Goal: Use online tool/utility: Utilize a website feature to perform a specific function

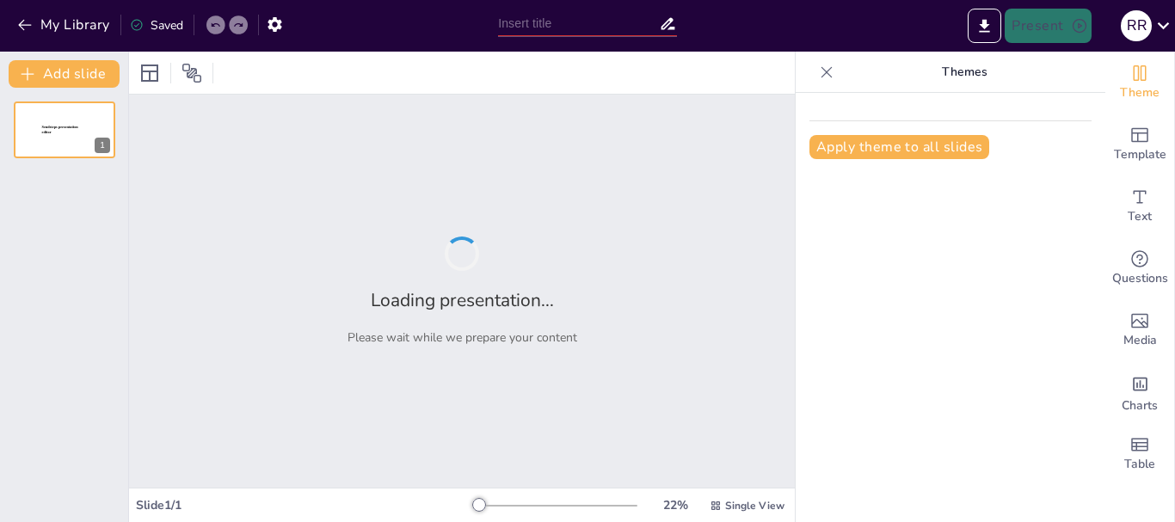
type input "La Colonia"
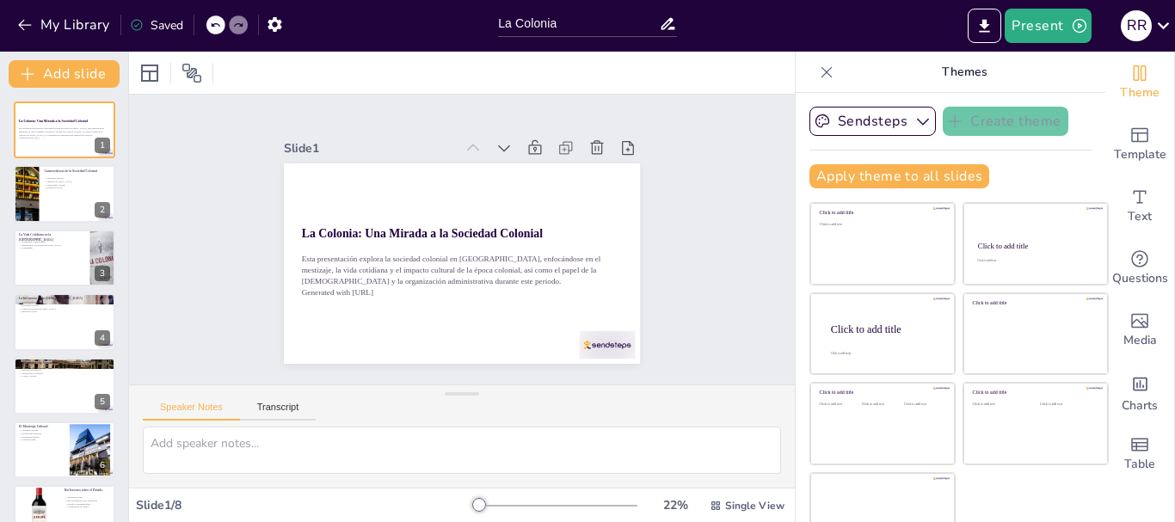
scroll to position [33, 0]
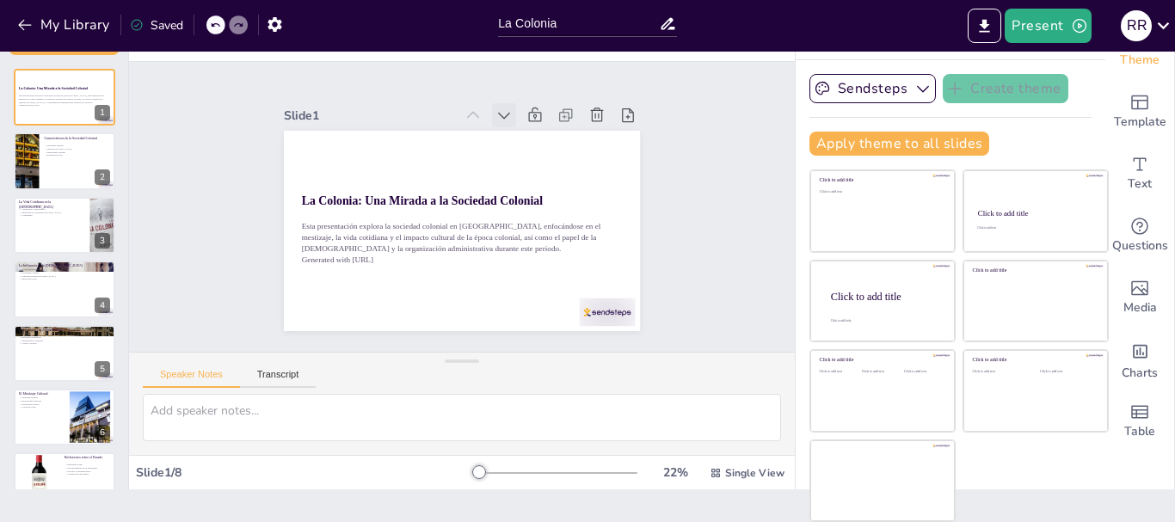
click at [520, 122] on icon at bounding box center [531, 133] width 22 height 22
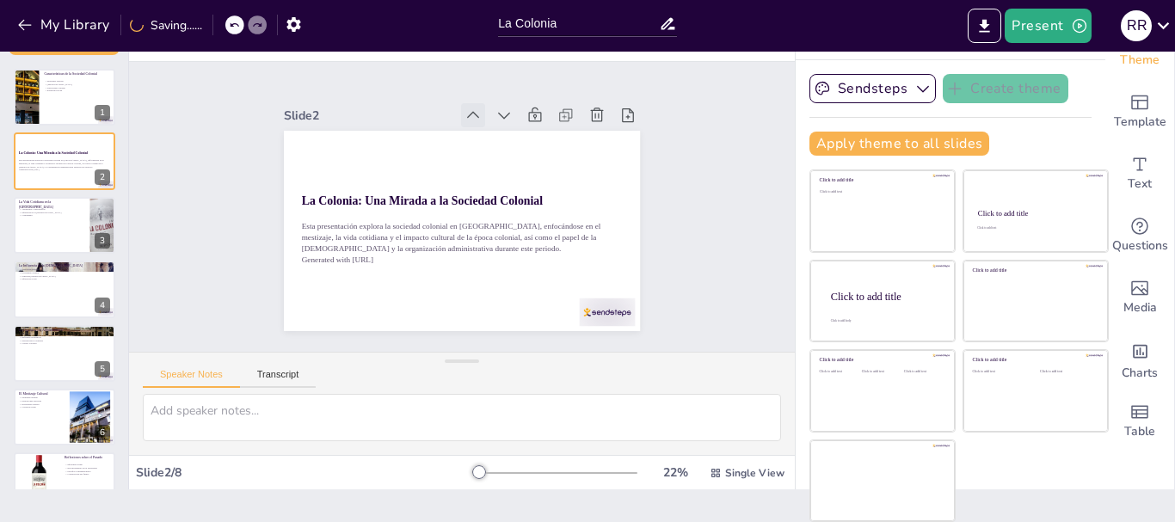
click at [467, 112] on icon at bounding box center [473, 115] width 12 height 7
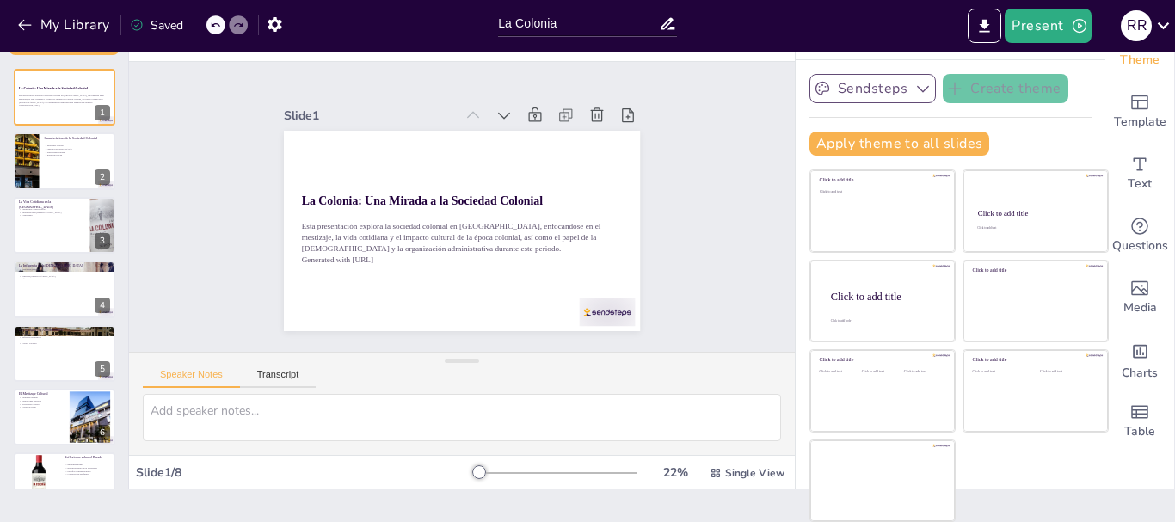
click at [915, 87] on icon "button" at bounding box center [923, 88] width 17 height 17
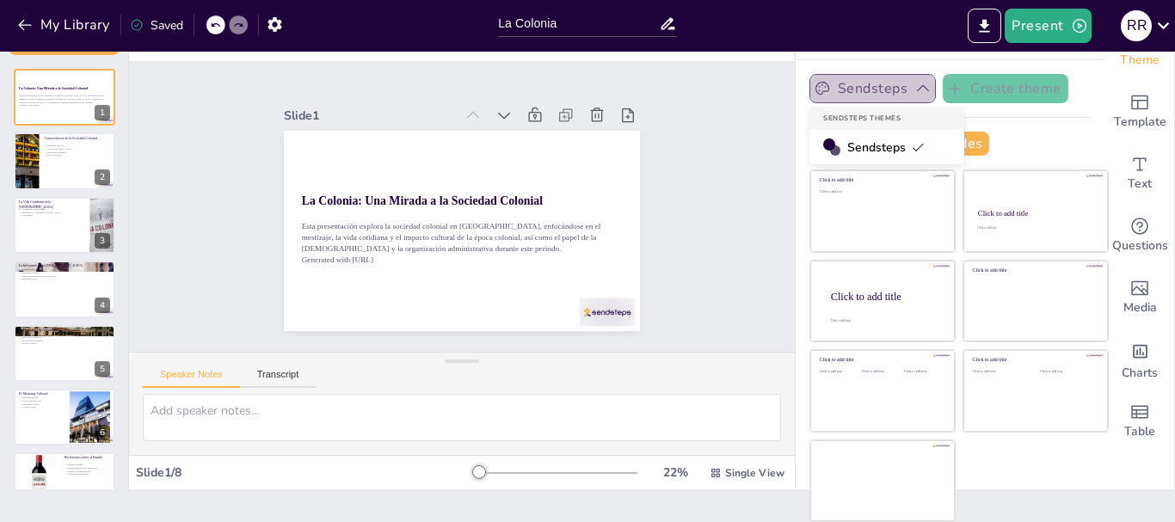
click at [915, 87] on icon "button" at bounding box center [923, 88] width 17 height 17
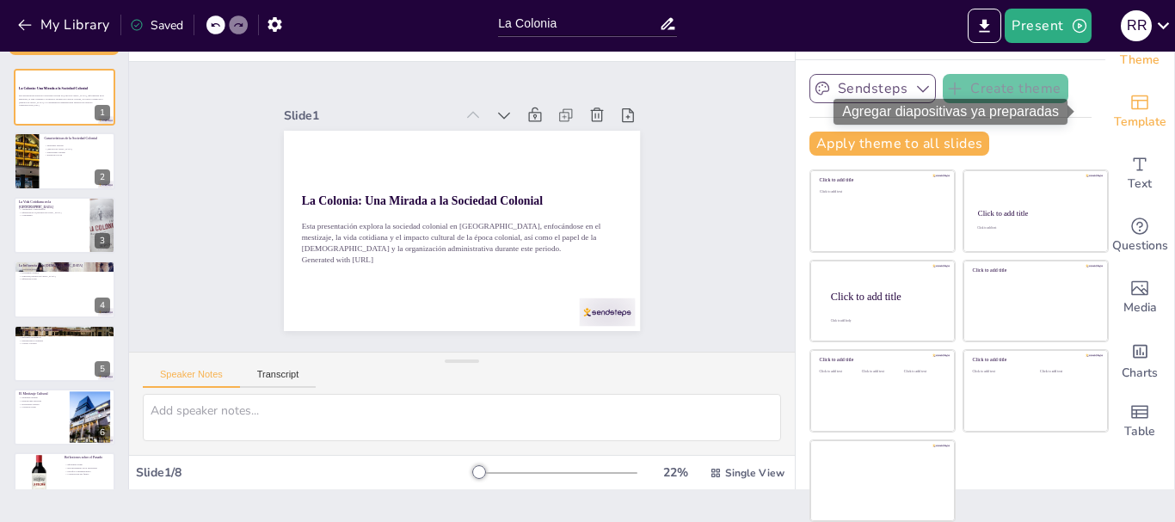
click at [1118, 114] on span "Template" at bounding box center [1140, 122] width 52 height 19
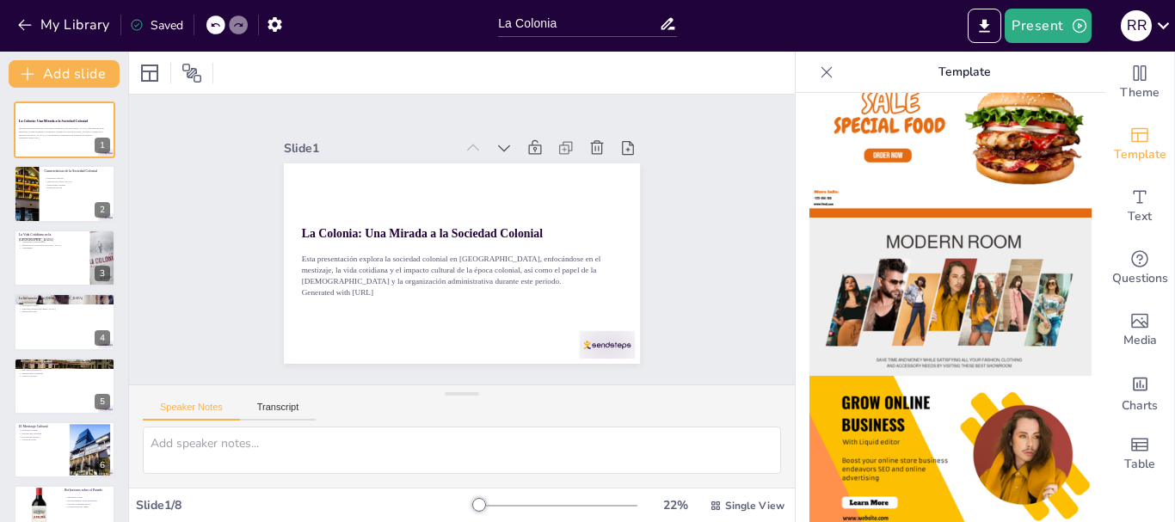
scroll to position [0, 0]
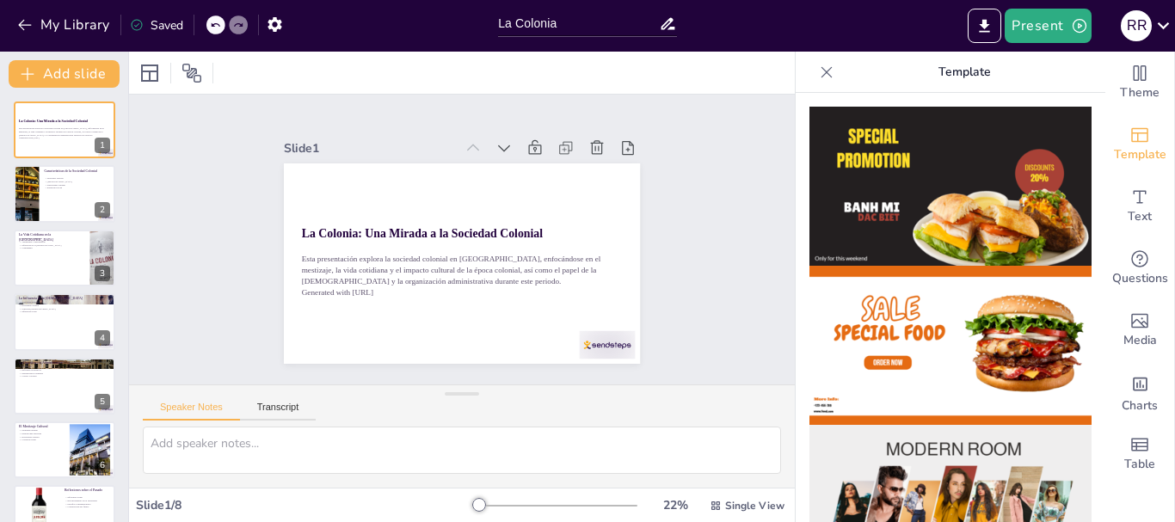
click at [818, 70] on icon at bounding box center [826, 72] width 17 height 17
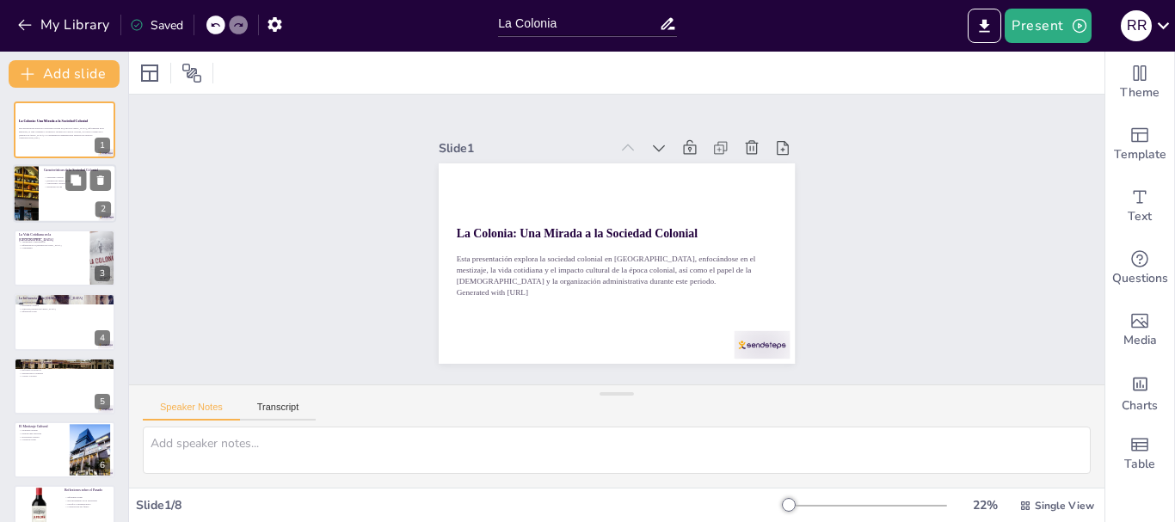
click at [58, 190] on div at bounding box center [64, 194] width 103 height 59
type textarea "El mestizaje cultural fue fundamental en la formación de la identidad colonial,…"
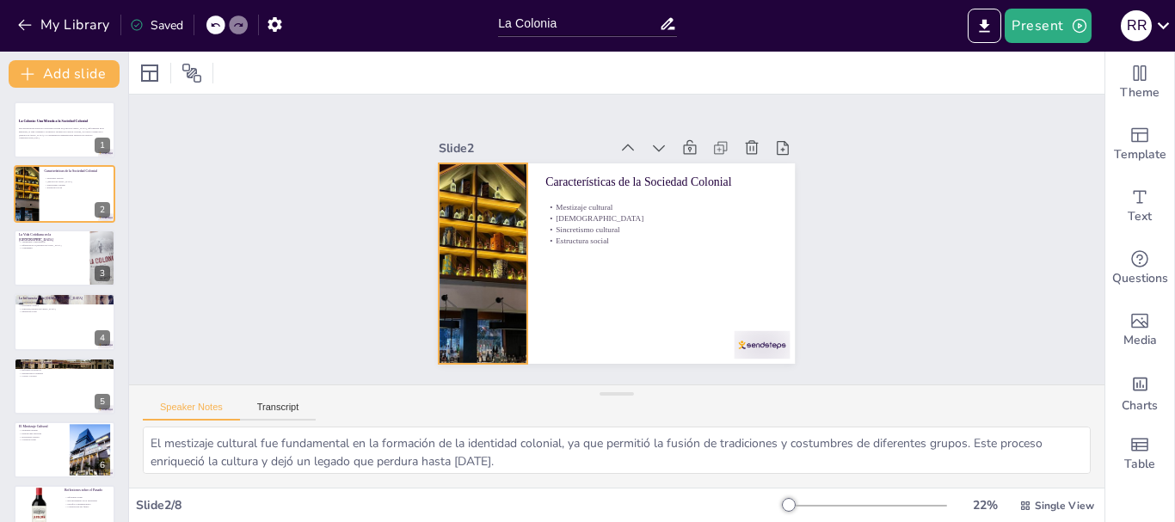
click at [461, 220] on div at bounding box center [485, 207] width 411 height 330
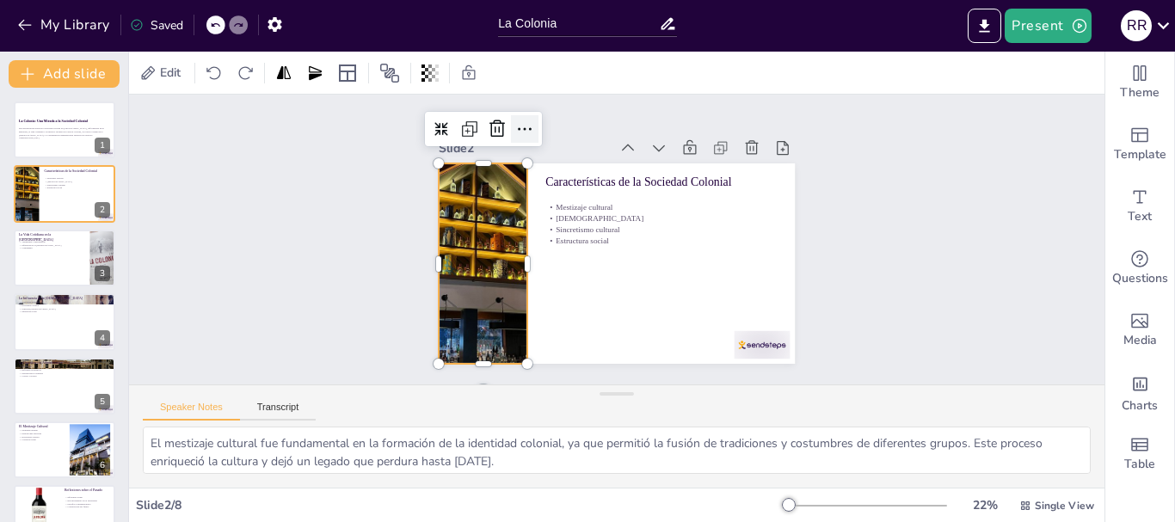
click at [623, 112] on icon at bounding box center [637, 97] width 29 height 29
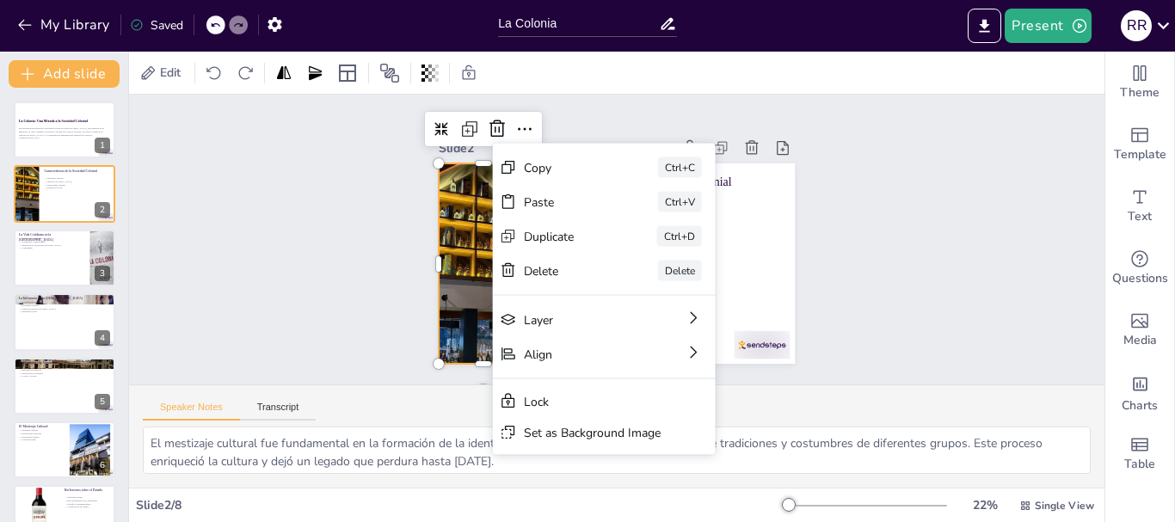
click at [319, 254] on div "Slide 1 La Colonia: Una Mirada a la Sociedad Colonial Esta presentación explora…" at bounding box center [617, 239] width 1018 height 577
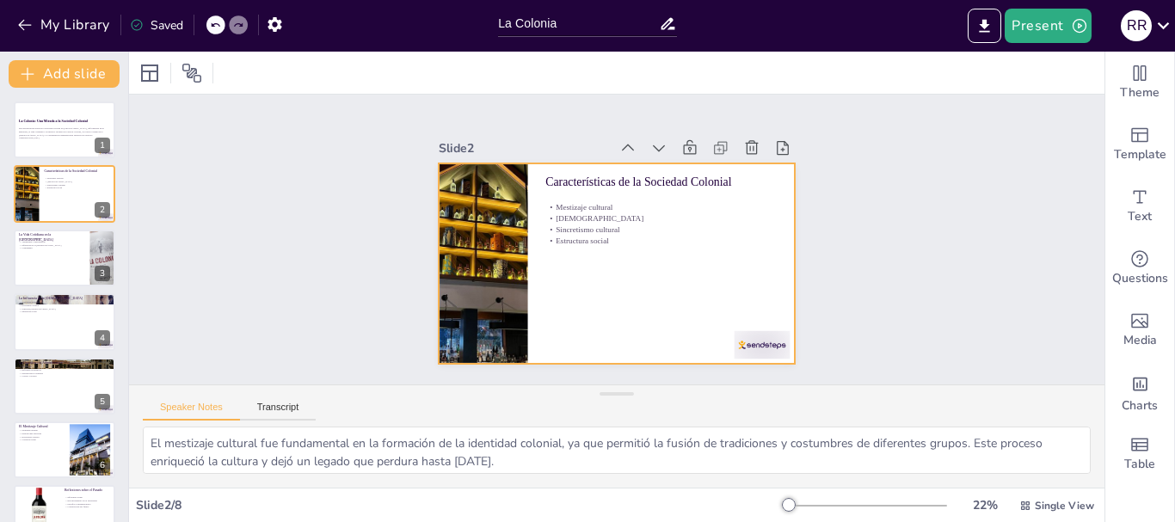
click at [622, 261] on div at bounding box center [604, 260] width 409 height 352
click at [630, 268] on div at bounding box center [609, 262] width 401 height 301
click at [985, 28] on icon "Export to PowerPoint" at bounding box center [985, 26] width 18 height 18
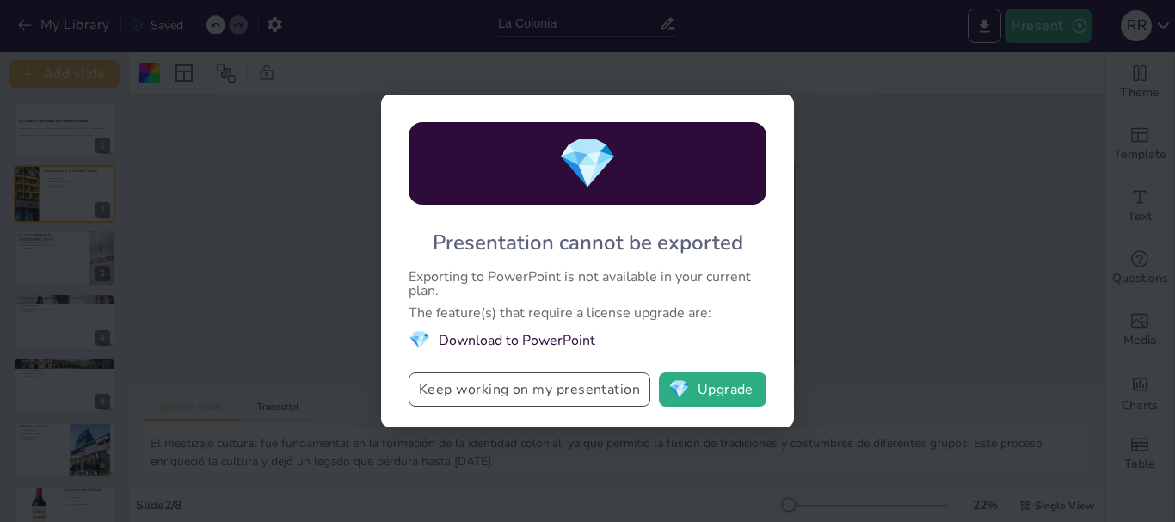
click at [547, 396] on button "Keep working on my presentation" at bounding box center [530, 390] width 242 height 34
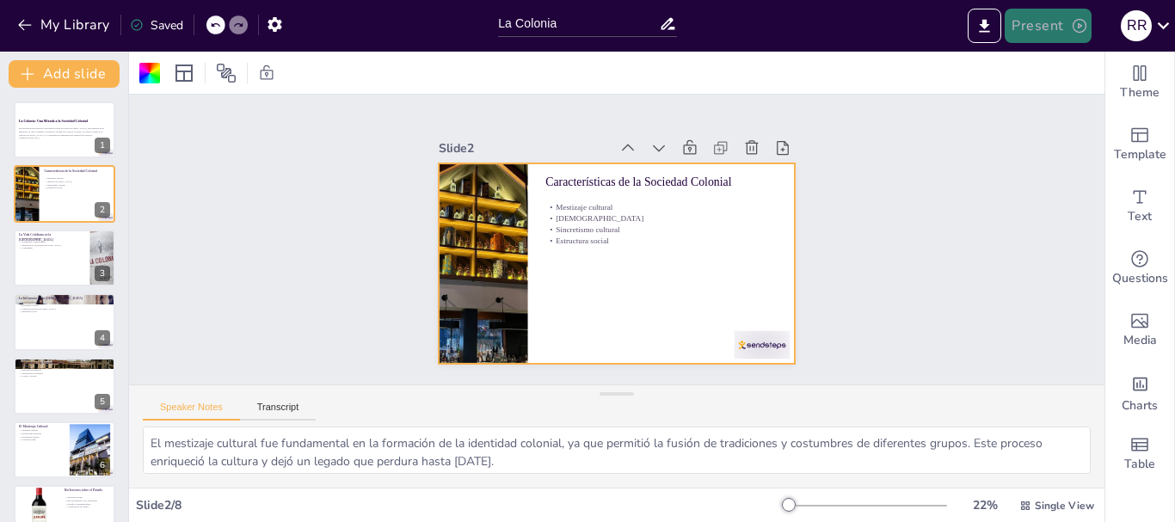
click at [1049, 26] on button "Present" at bounding box center [1048, 26] width 86 height 34
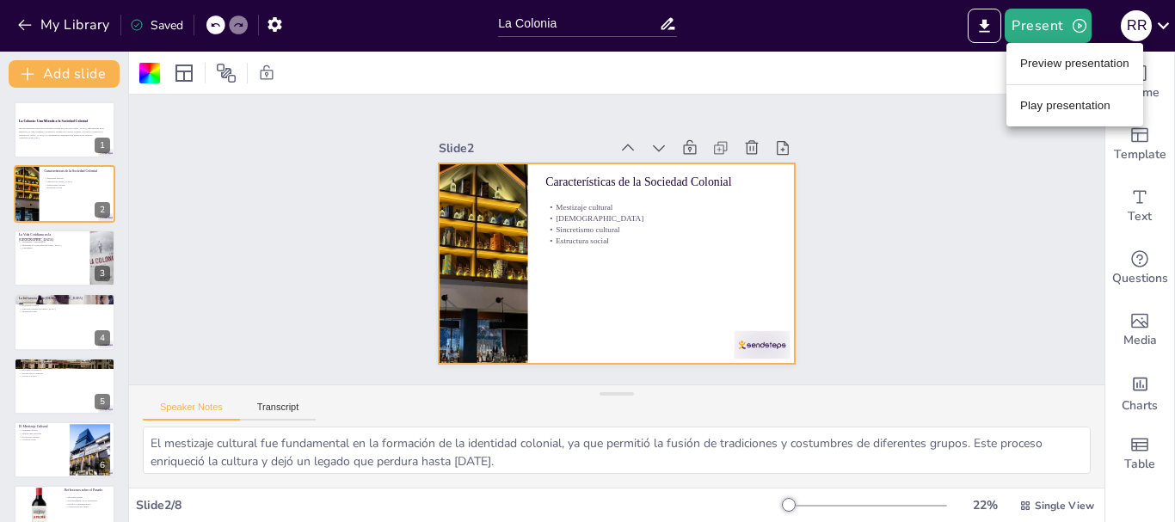
click at [1065, 102] on li "Play presentation" at bounding box center [1075, 106] width 137 height 28
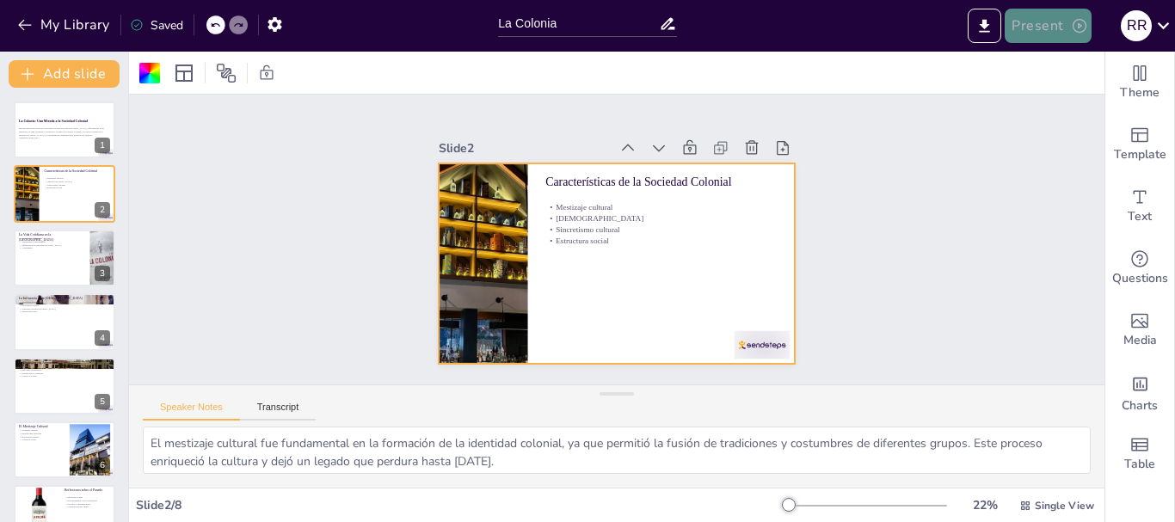
click at [1075, 23] on icon "button" at bounding box center [1079, 25] width 17 height 17
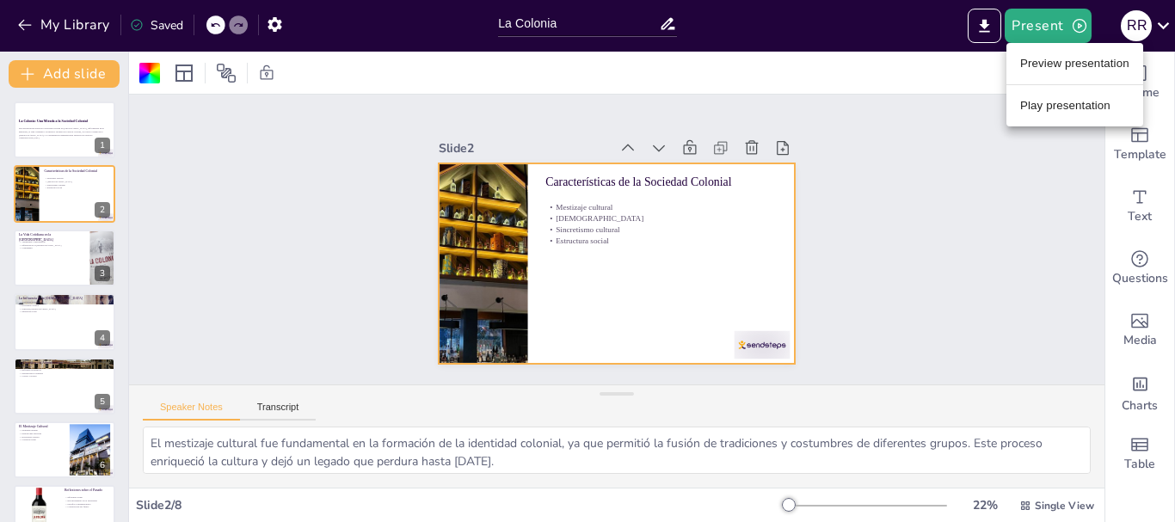
click at [1041, 104] on li "Play presentation" at bounding box center [1075, 106] width 137 height 28
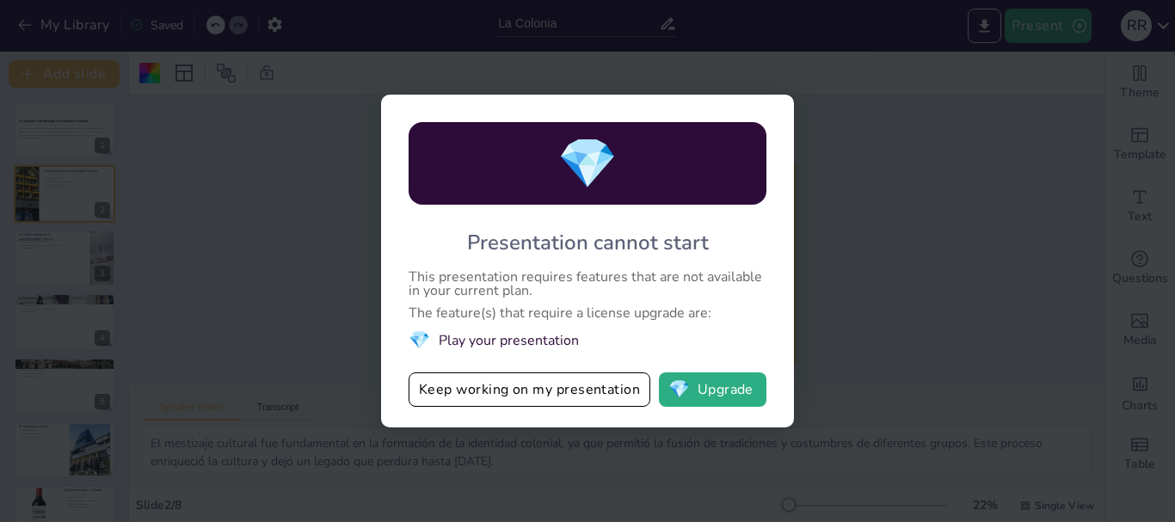
click at [856, 234] on div "💎 Presentation cannot start This presentation requires features that are not av…" at bounding box center [587, 261] width 1175 height 522
click at [538, 393] on button "Keep working on my presentation" at bounding box center [530, 390] width 242 height 34
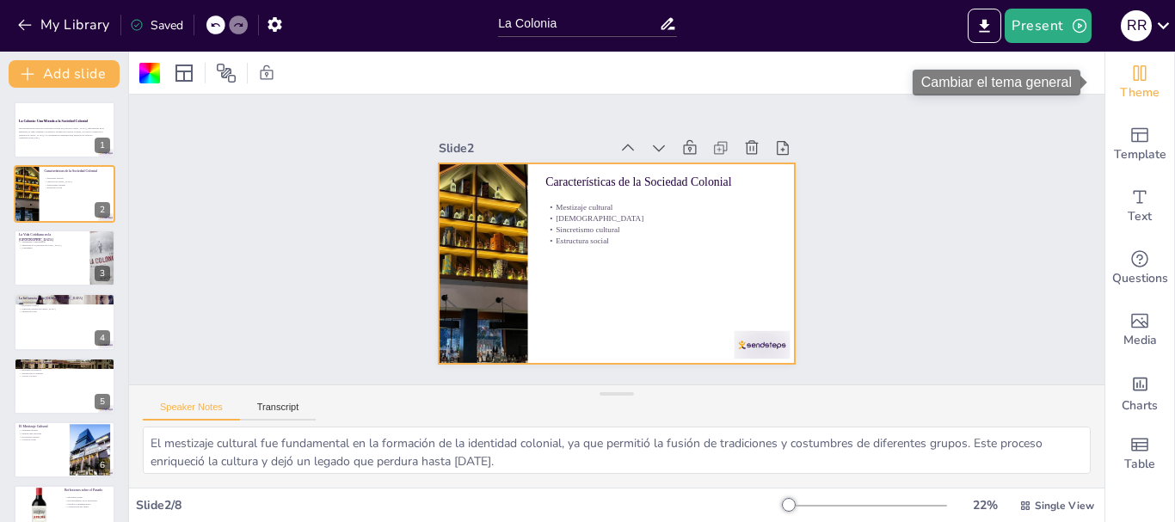
click at [1130, 73] on icon "Change the overall theme" at bounding box center [1140, 73] width 21 height 21
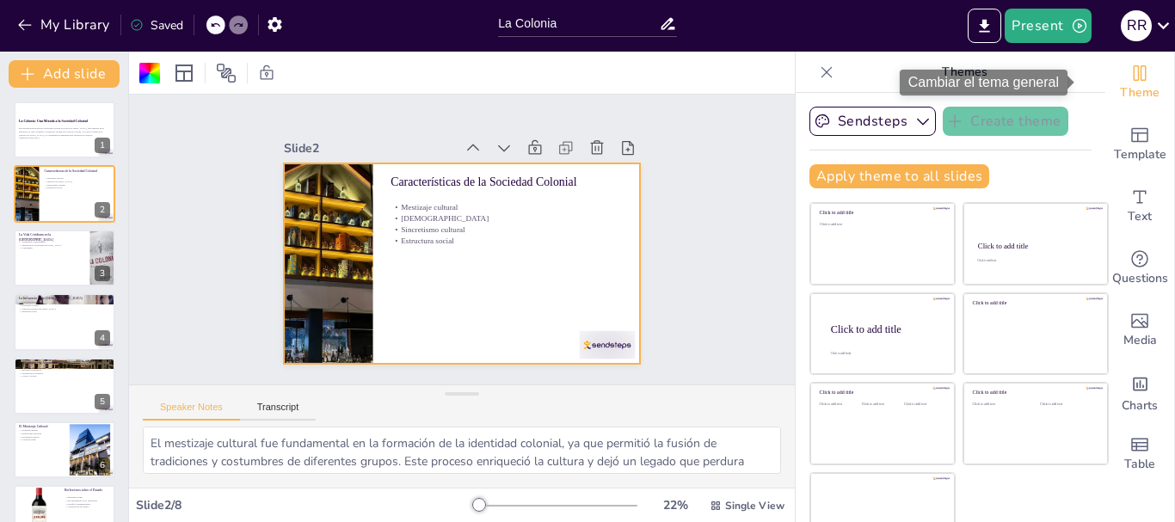
click at [1134, 77] on icon "Change the overall theme" at bounding box center [1140, 72] width 13 height 15
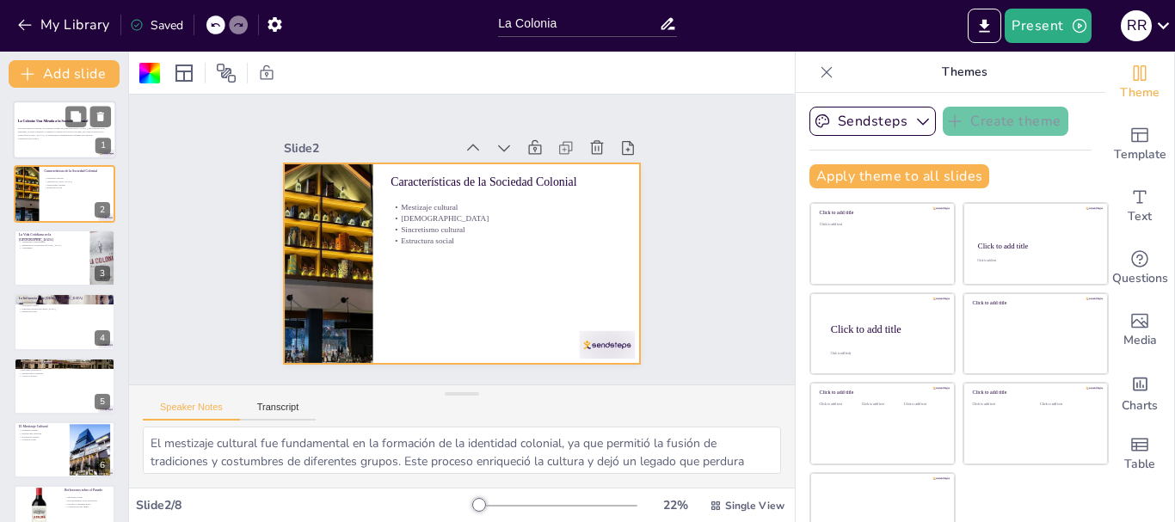
click at [59, 117] on div at bounding box center [64, 130] width 103 height 59
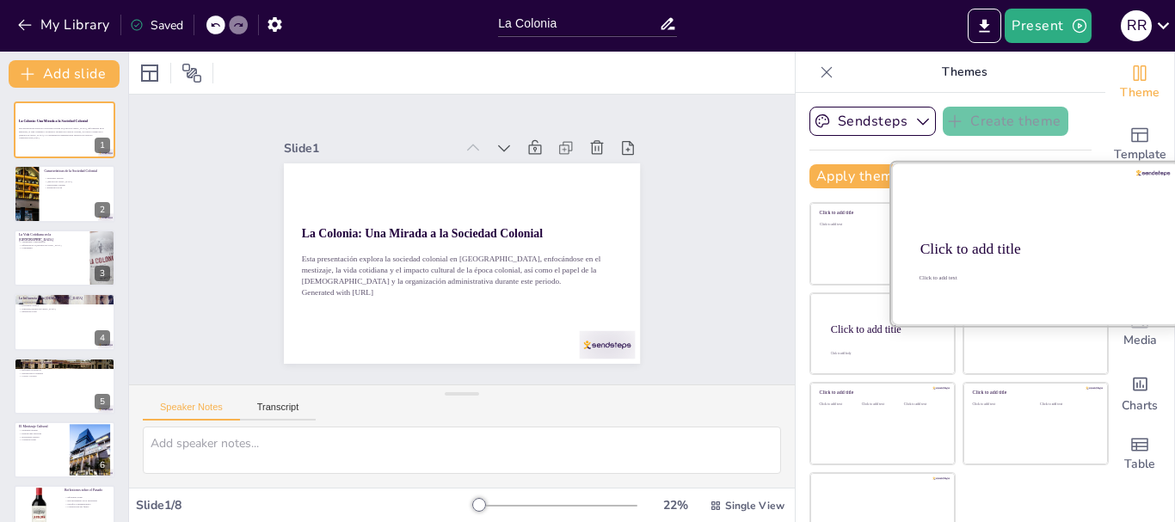
click at [1006, 232] on div at bounding box center [1035, 244] width 289 height 163
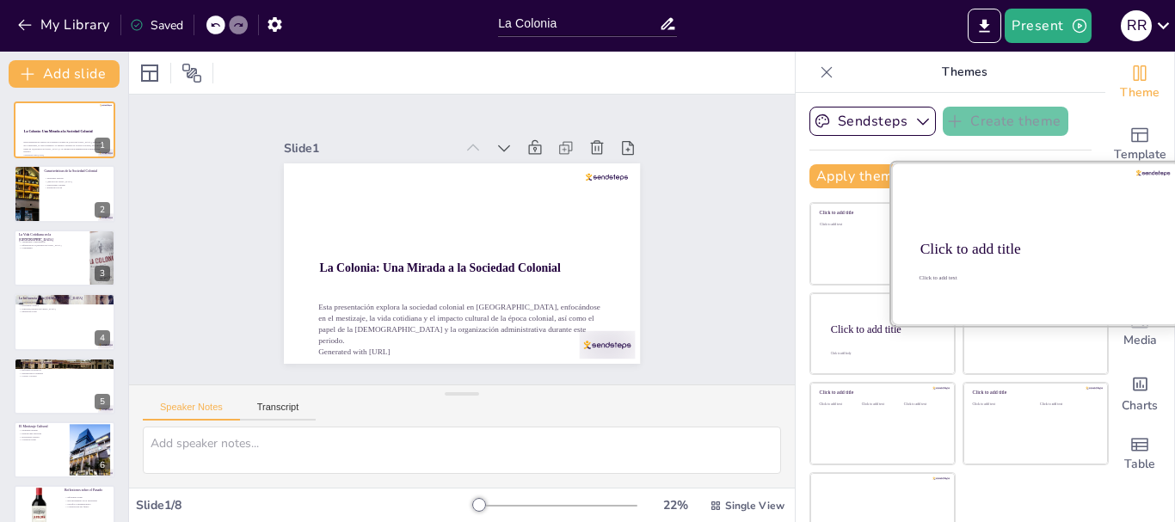
click at [1007, 232] on div at bounding box center [1035, 244] width 289 height 163
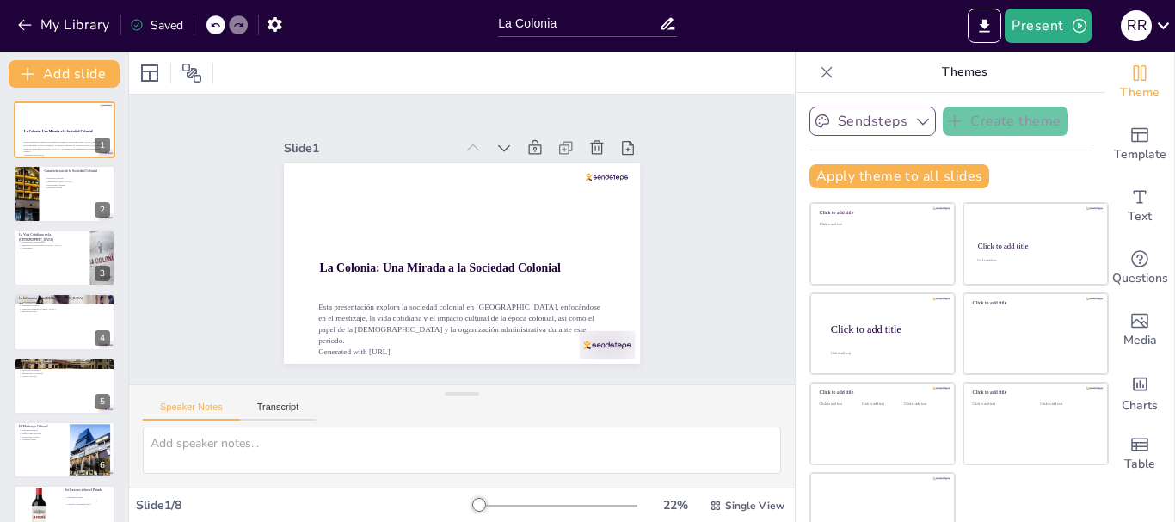
click at [915, 122] on icon "button" at bounding box center [923, 121] width 17 height 17
click at [867, 180] on span "Sendsteps" at bounding box center [885, 180] width 77 height 16
click at [1066, 21] on button "Present" at bounding box center [1048, 26] width 86 height 34
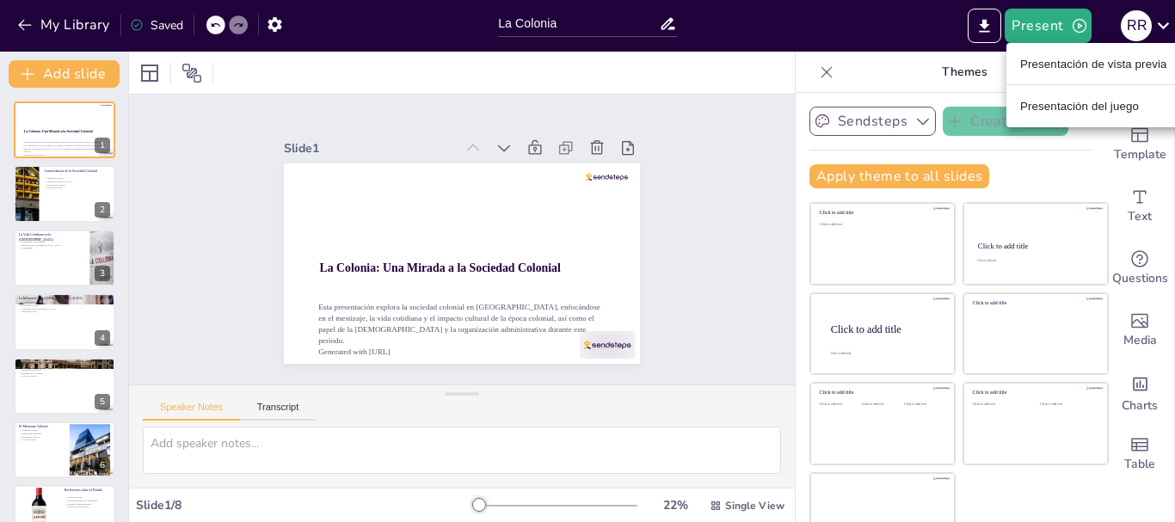
click at [1060, 61] on font "Presentación de vista previa" at bounding box center [1093, 64] width 147 height 13
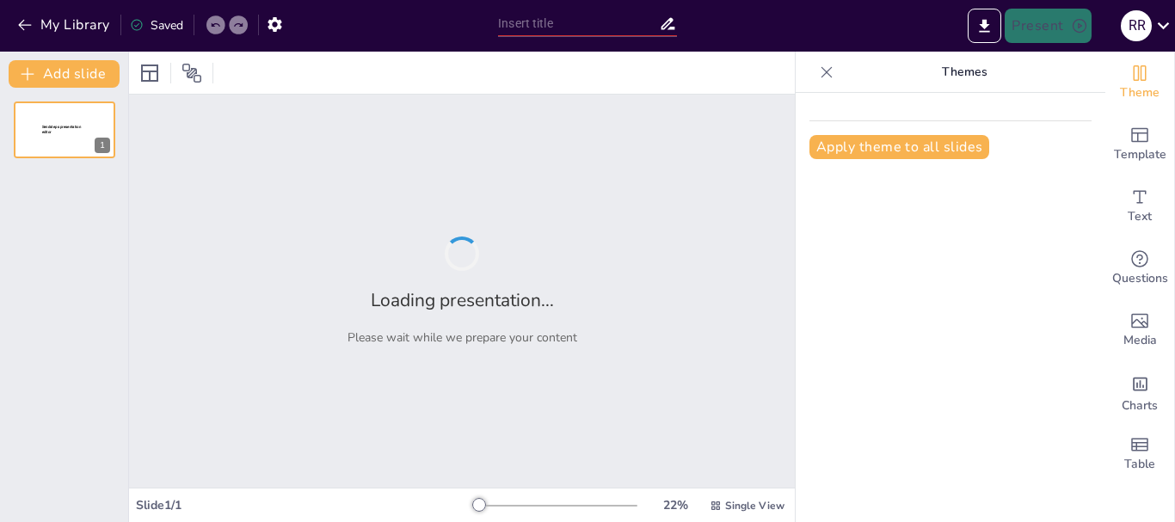
type input "La Colonia"
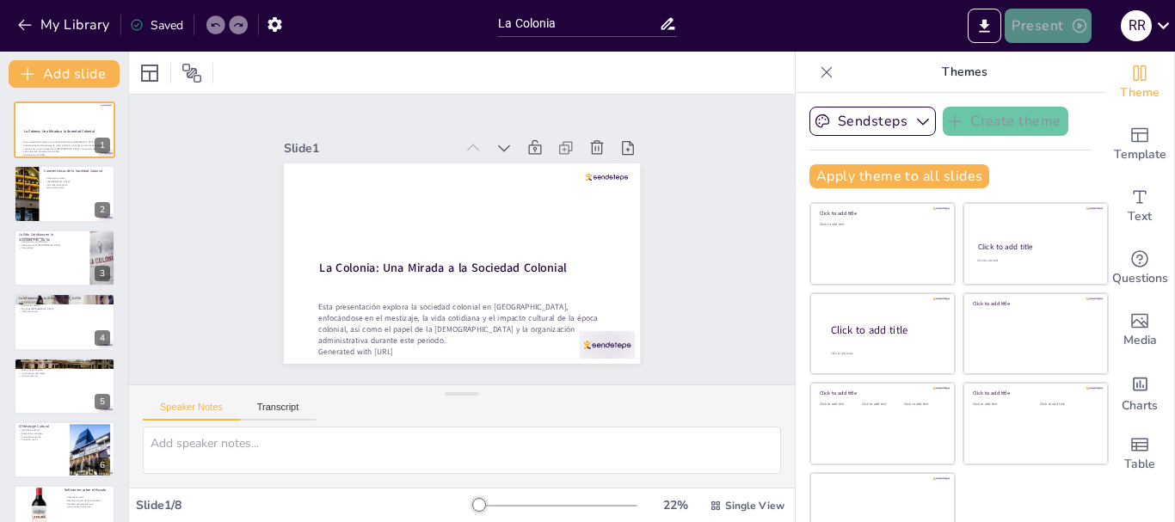
click at [1046, 26] on button "Present" at bounding box center [1048, 26] width 86 height 34
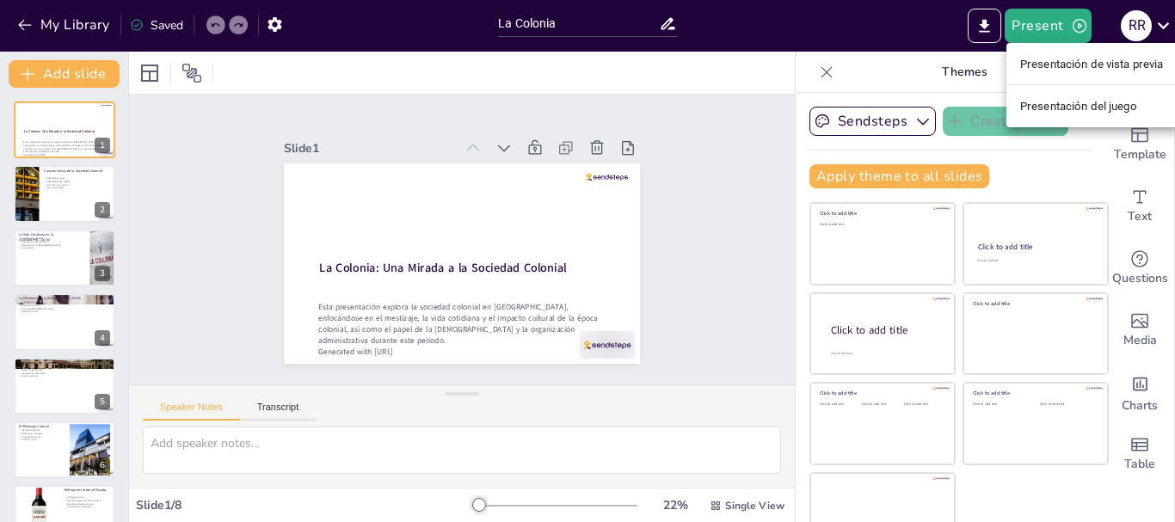
click at [1053, 63] on font "Presentación de vista previa" at bounding box center [1092, 64] width 144 height 13
